Goal: Use online tool/utility: Utilize a website feature to perform a specific function

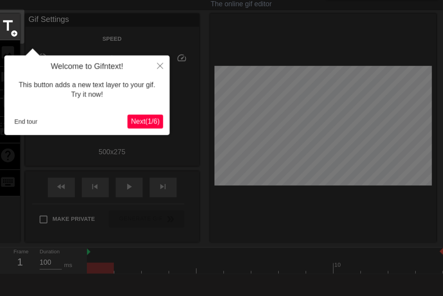
scroll to position [19, 0]
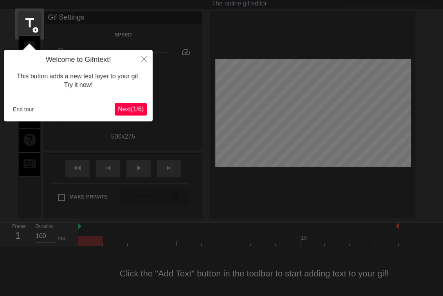
click at [134, 107] on span "Next ( 1 / 6 )" at bounding box center [131, 109] width 26 height 7
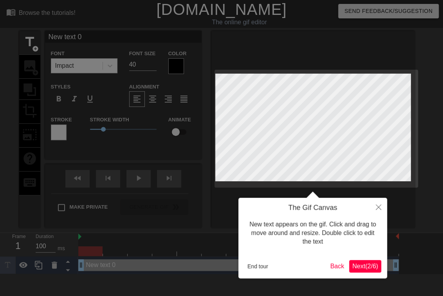
scroll to position [0, 0]
click at [360, 266] on span "Next ( 2 / 6 )" at bounding box center [365, 266] width 26 height 7
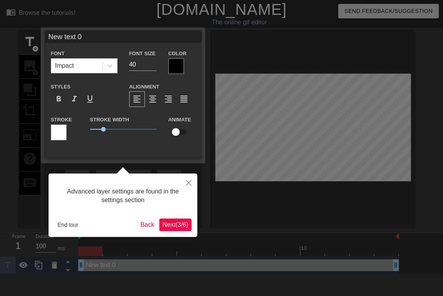
click at [172, 222] on span "Next ( 3 / 6 )" at bounding box center [175, 224] width 26 height 7
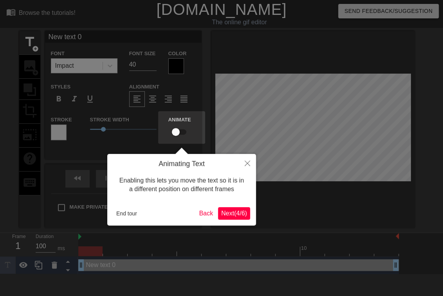
click at [229, 211] on span "Next ( 4 / 6 )" at bounding box center [234, 213] width 26 height 7
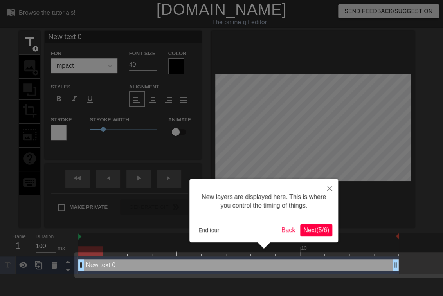
click at [315, 228] on span "Next ( 5 / 6 )" at bounding box center [316, 230] width 26 height 7
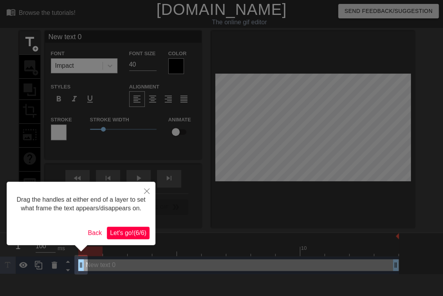
click at [135, 231] on span "Let's go! ( 6 / 6 )" at bounding box center [128, 232] width 36 height 7
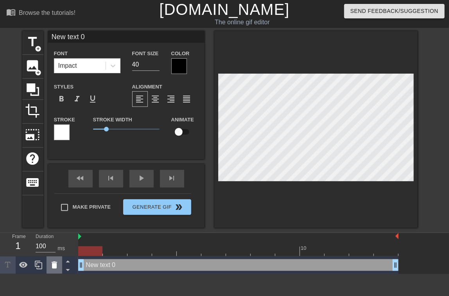
click at [56, 265] on icon at bounding box center [54, 265] width 5 height 7
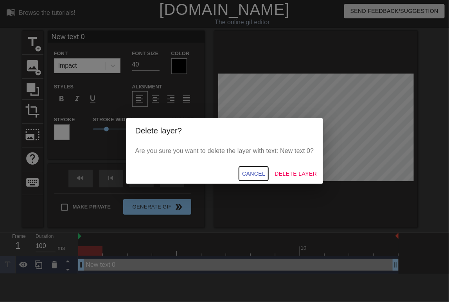
click at [257, 173] on span "Cancel" at bounding box center [253, 174] width 23 height 10
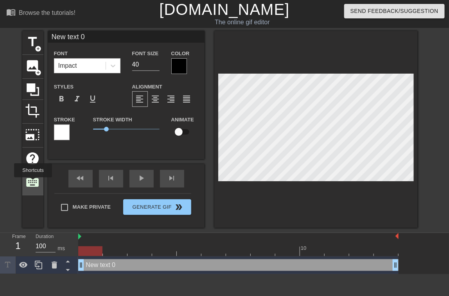
click at [34, 183] on span "keyboard" at bounding box center [32, 182] width 15 height 15
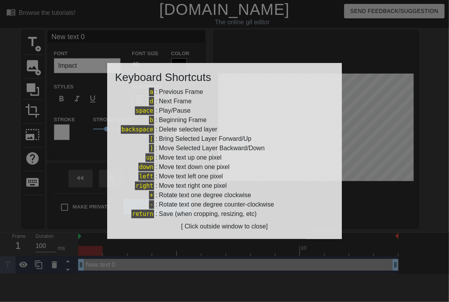
click at [356, 125] on div at bounding box center [224, 151] width 449 height 302
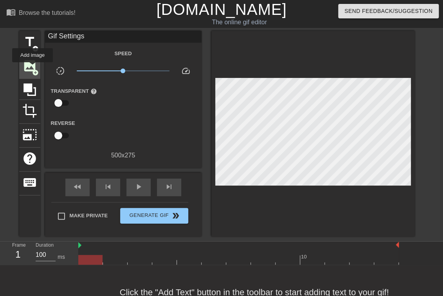
click at [32, 67] on span "image" at bounding box center [29, 65] width 15 height 15
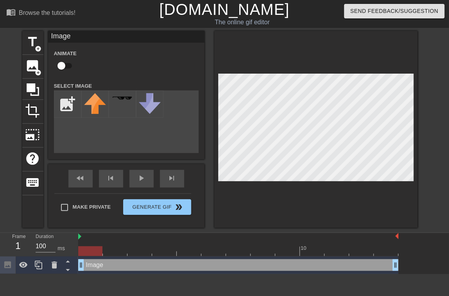
click at [120, 126] on div "title add_circle image add_circle crop photo_size_select_large help keyboard Im…" at bounding box center [220, 129] width 396 height 197
click at [69, 107] on input "file" at bounding box center [67, 104] width 27 height 27
type input "C:\fakepath\Naruto Rare-Pair Event Hub_transparent.png"
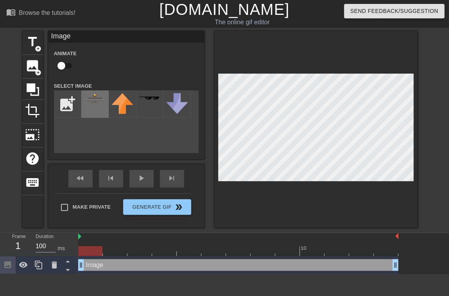
click at [88, 99] on img at bounding box center [95, 98] width 22 height 9
click at [94, 99] on img at bounding box center [95, 98] width 22 height 9
click at [98, 103] on img at bounding box center [95, 98] width 22 height 9
click at [114, 266] on div "Image drag_handle drag_handle" at bounding box center [238, 265] width 321 height 12
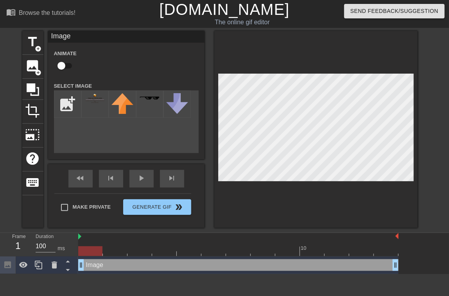
drag, startPoint x: 82, startPoint y: 267, endPoint x: 87, endPoint y: 264, distance: 6.0
click at [96, 102] on img at bounding box center [95, 98] width 22 height 9
click at [63, 64] on input "checkbox" at bounding box center [61, 65] width 45 height 15
click at [97, 109] on div at bounding box center [94, 103] width 27 height 27
click at [63, 66] on input "checkbox" at bounding box center [69, 65] width 45 height 15
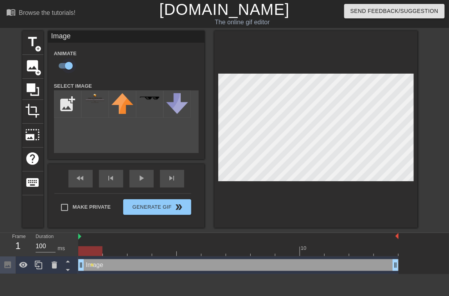
checkbox input "false"
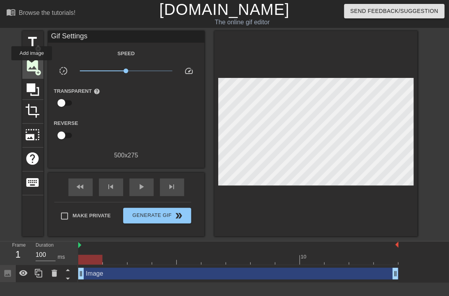
click at [32, 66] on span "image" at bounding box center [32, 65] width 15 height 15
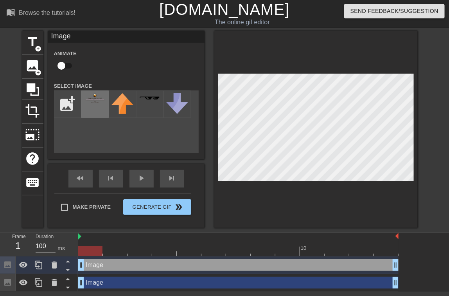
click at [93, 104] on div at bounding box center [94, 103] width 27 height 27
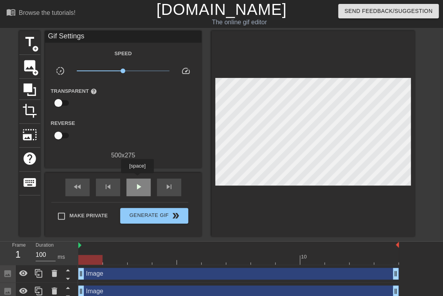
click at [137, 179] on div "play_arrow" at bounding box center [138, 188] width 24 height 18
click at [141, 187] on span "pause" at bounding box center [138, 186] width 9 height 9
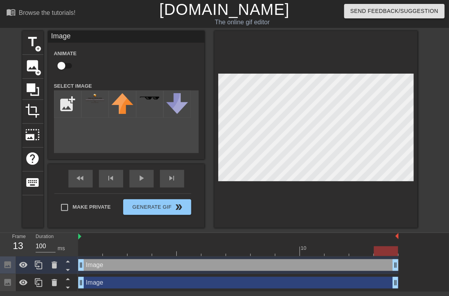
click at [216, 79] on div at bounding box center [317, 129] width 204 height 197
click at [398, 79] on div at bounding box center [317, 129] width 204 height 197
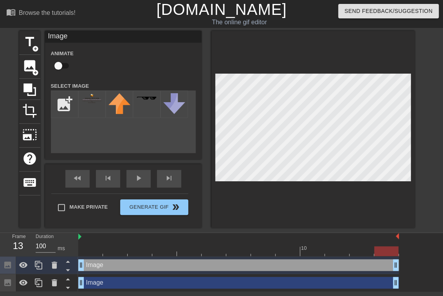
click at [283, 190] on div at bounding box center [313, 129] width 204 height 197
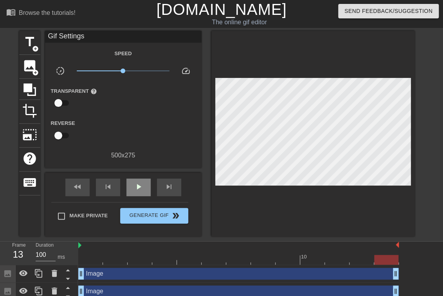
click at [138, 178] on div "fast_rewind skip_previous play_arrow skip_next" at bounding box center [124, 187] width 128 height 29
click at [137, 182] on span "play_arrow" at bounding box center [138, 186] width 9 height 9
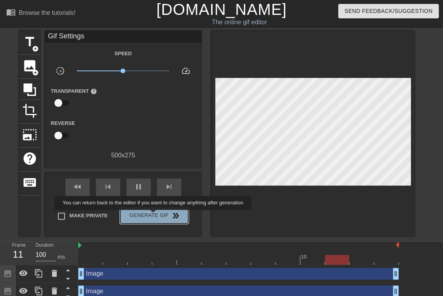
click at [154, 215] on span "Generate Gif double_arrow" at bounding box center [153, 215] width 61 height 9
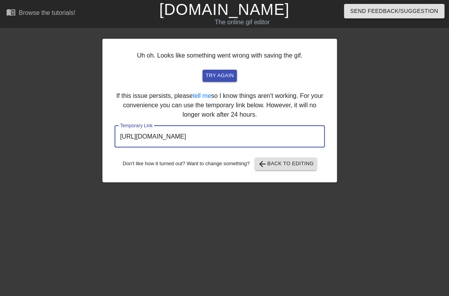
click at [217, 136] on input "[URL][DOMAIN_NAME]" at bounding box center [220, 137] width 211 height 22
